Goal: Task Accomplishment & Management: Manage account settings

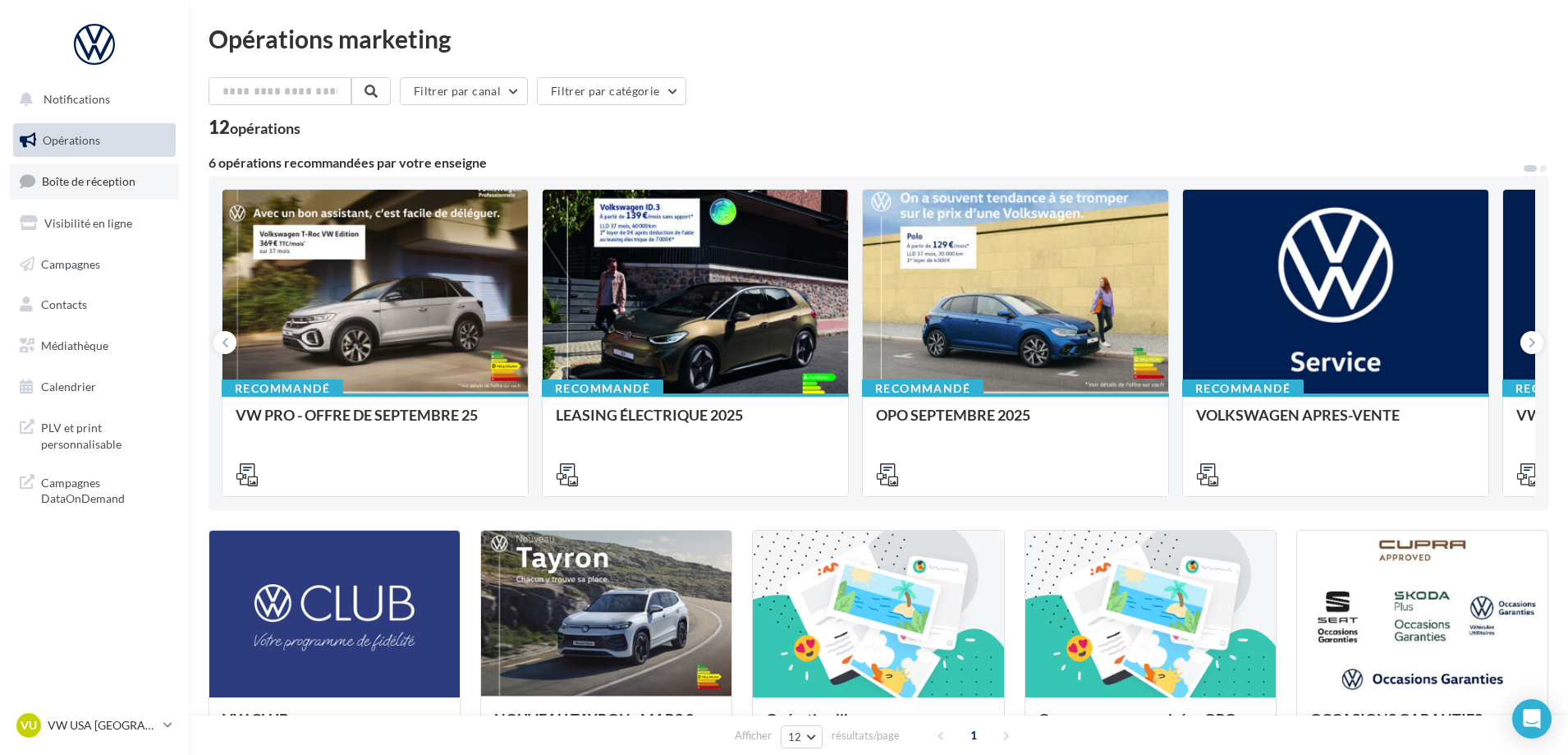
click at [93, 180] on span "Boîte de réception" at bounding box center [88, 181] width 93 height 14
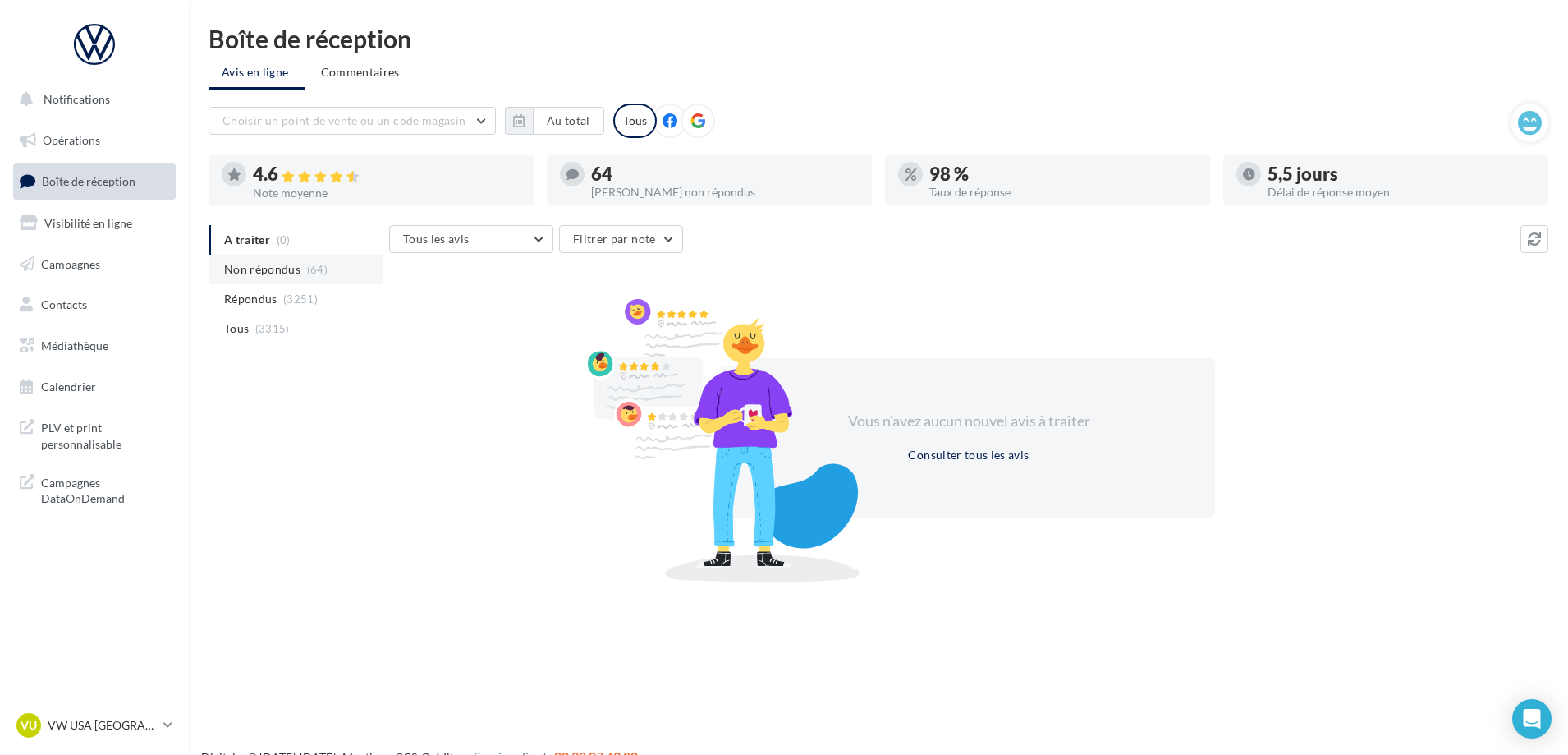
click at [293, 265] on span "Non répondus" at bounding box center [262, 269] width 77 height 16
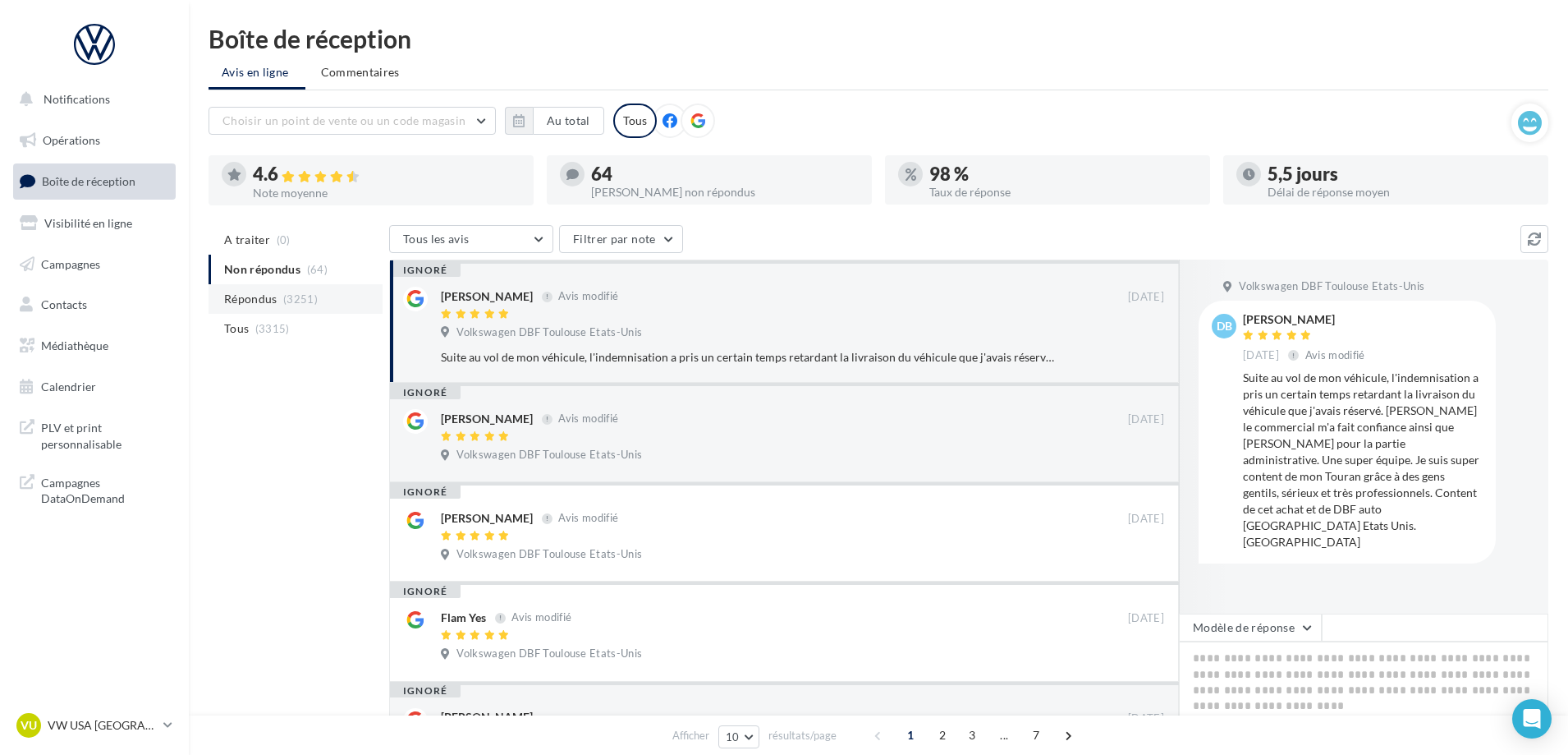
click at [249, 298] on span "Répondus" at bounding box center [250, 298] width 53 height 16
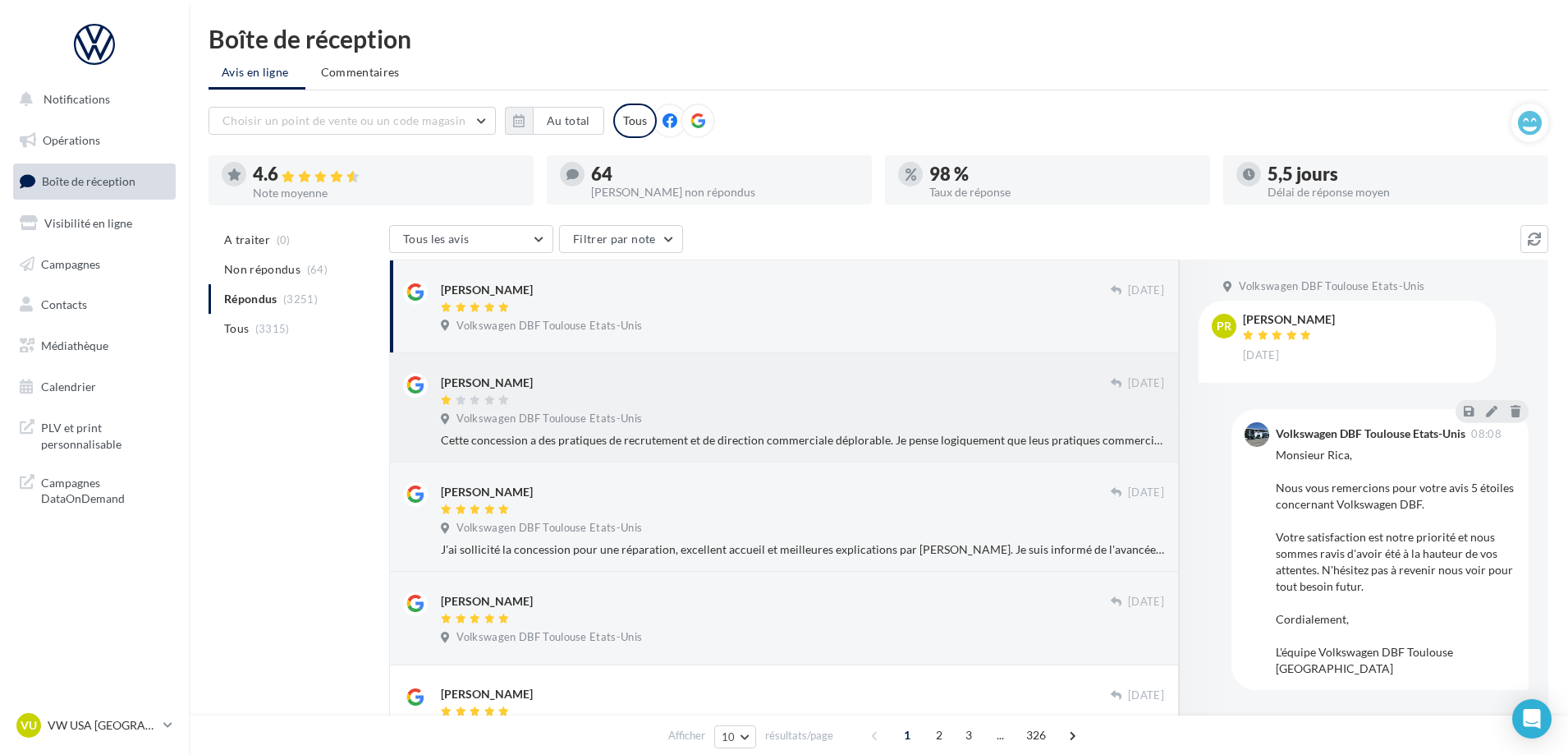
click at [772, 390] on div "[PERSON_NAME]" at bounding box center [775, 381] width 669 height 17
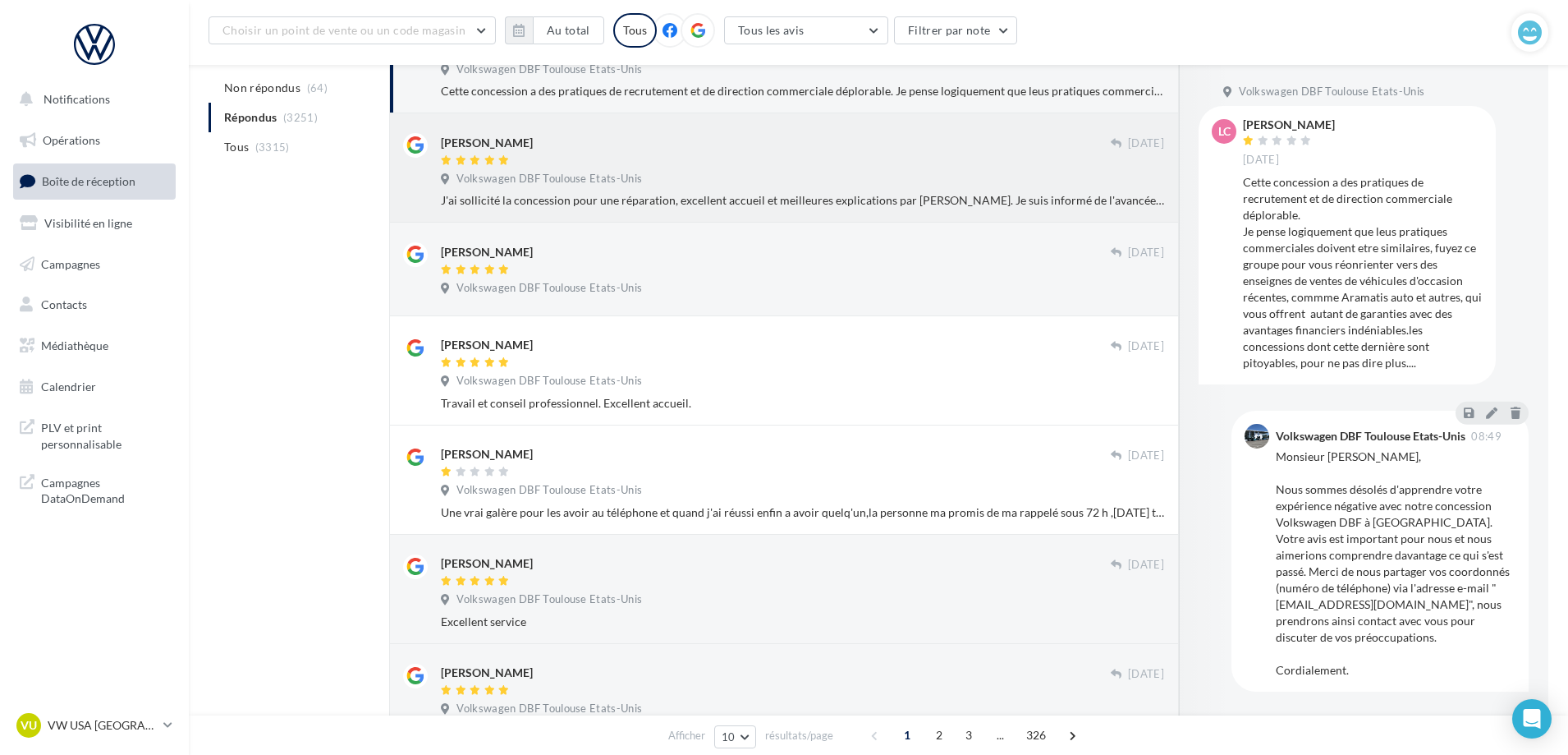
scroll to position [363, 0]
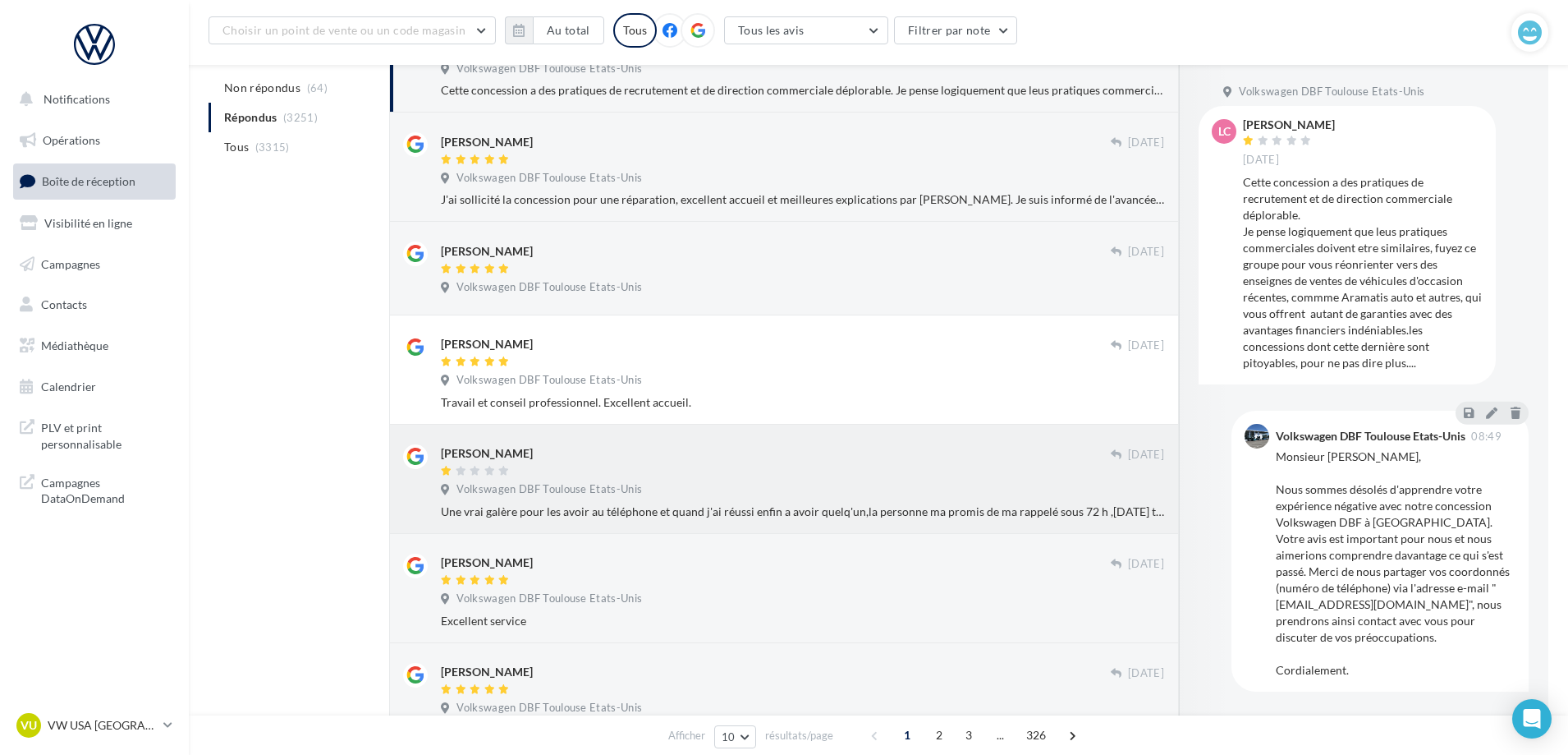
click at [774, 476] on div at bounding box center [775, 472] width 669 height 14
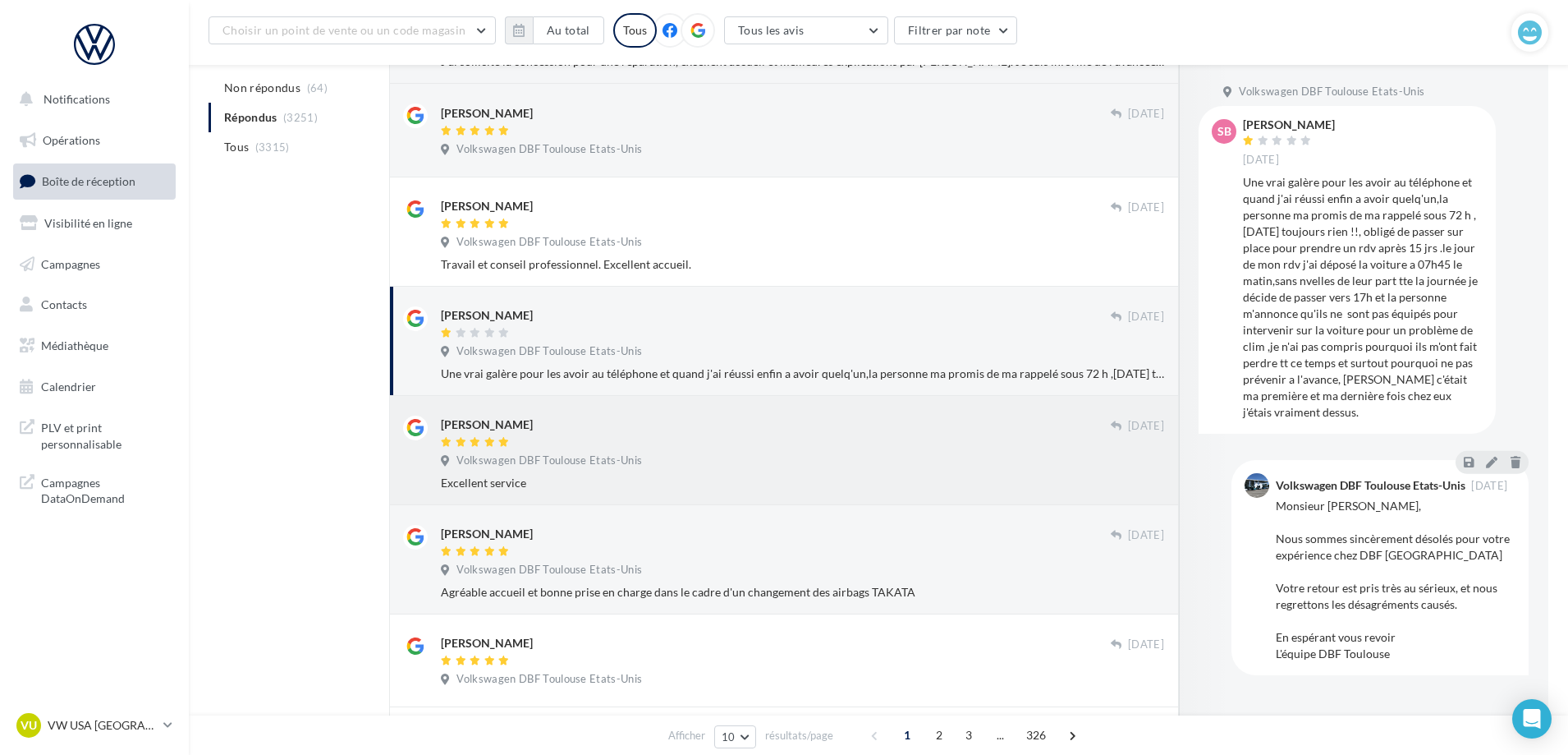
scroll to position [502, 0]
click at [875, 469] on div "Volkswagen DBF Toulouse Etats-Unis" at bounding box center [802, 461] width 723 height 18
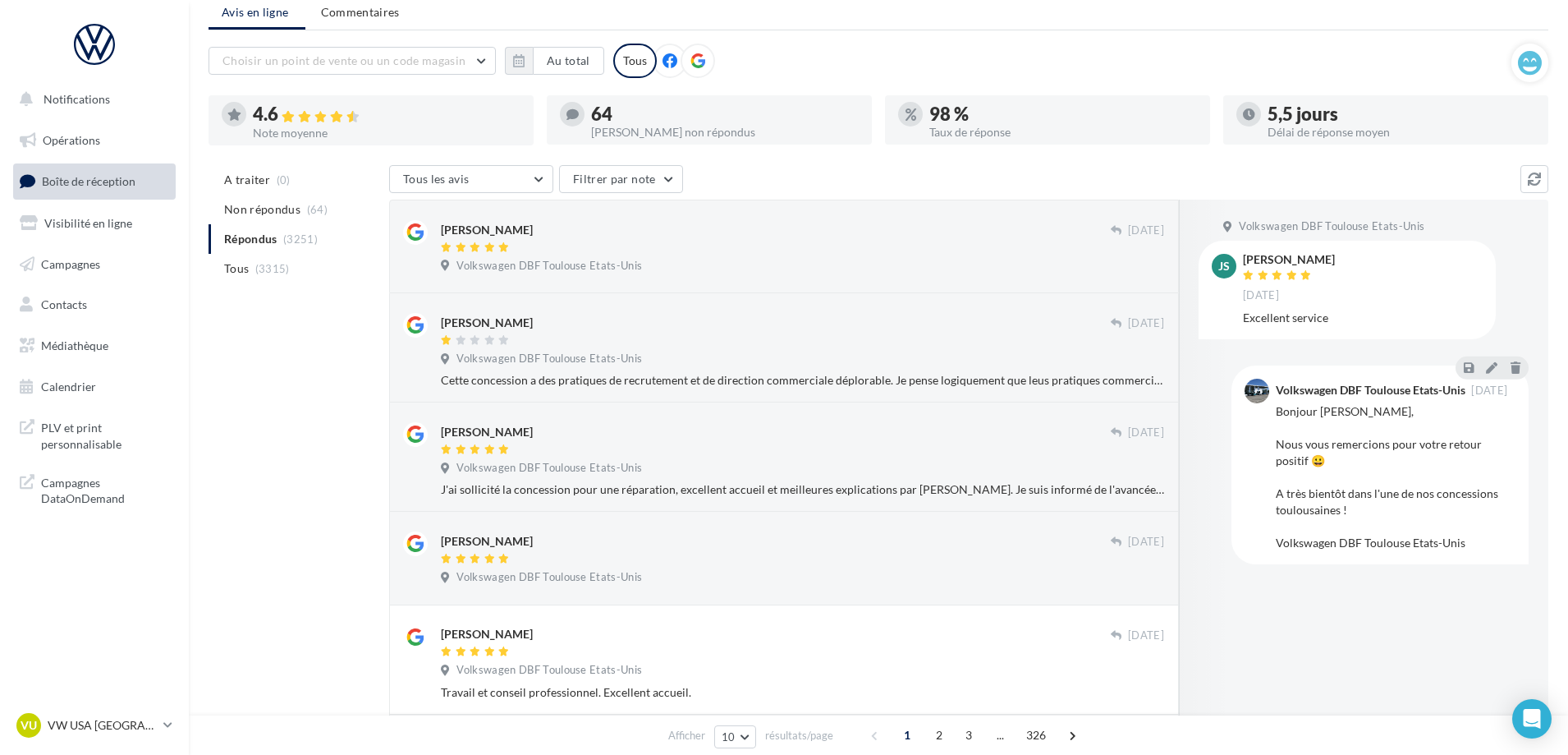
scroll to position [0, 0]
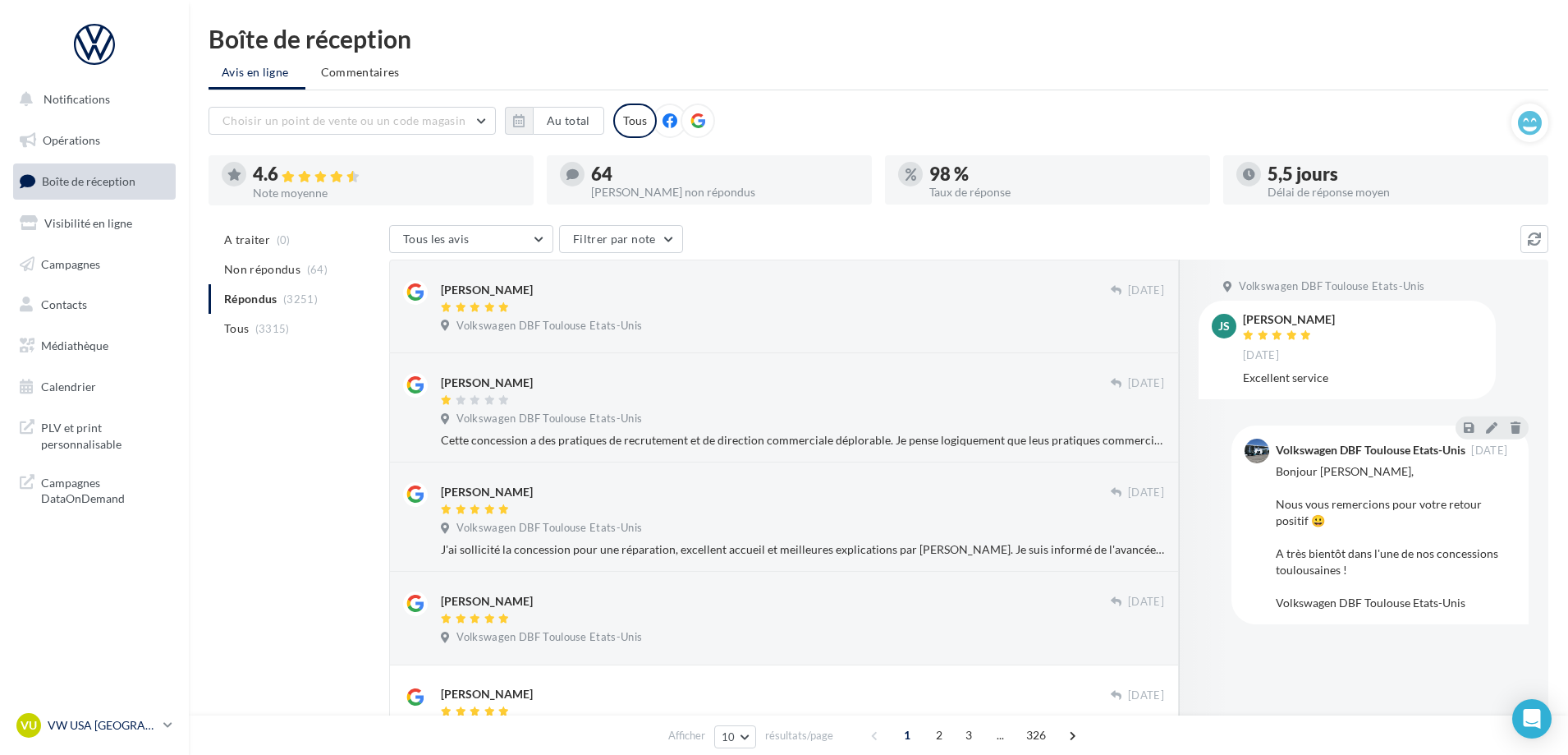
click at [110, 716] on div "VU VW USA TOULOUSE vw-tou-dup" at bounding box center [86, 725] width 141 height 24
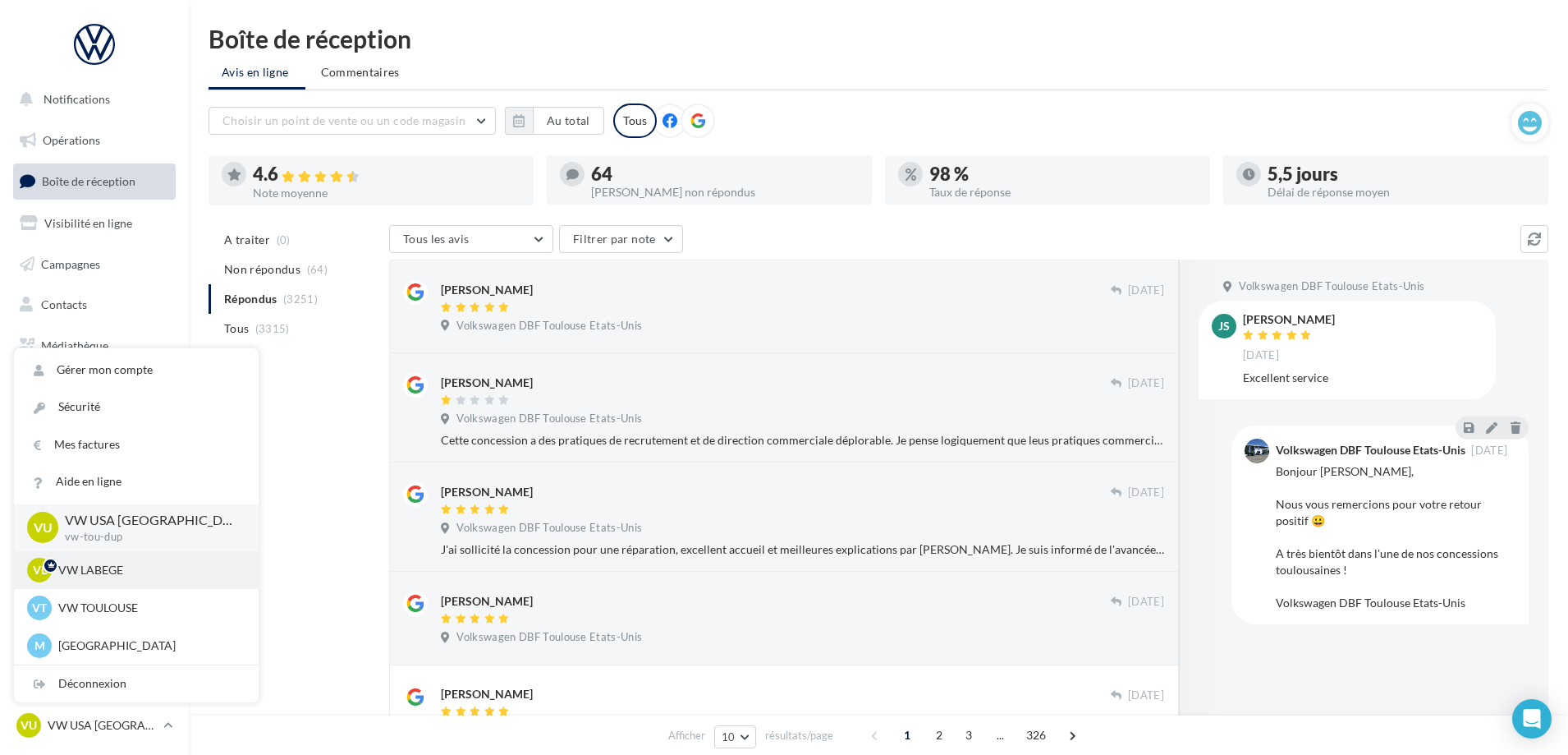
click at [110, 578] on div "VL VW LABEGE vw-lab-dup" at bounding box center [136, 570] width 218 height 24
